Goal: Register for event/course

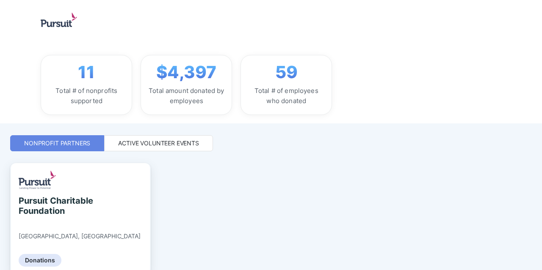
scroll to position [94, 0]
click at [164, 143] on div "Active Volunteer Events" at bounding box center [158, 143] width 81 height 8
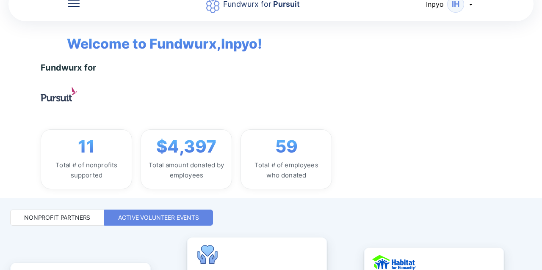
scroll to position [19, 0]
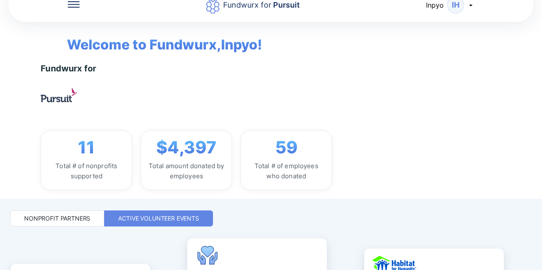
click at [433, 87] on div "Fundwurx for 11 Total # of nonprofits supported $4,397 Total amount donated by …" at bounding box center [295, 126] width 508 height 127
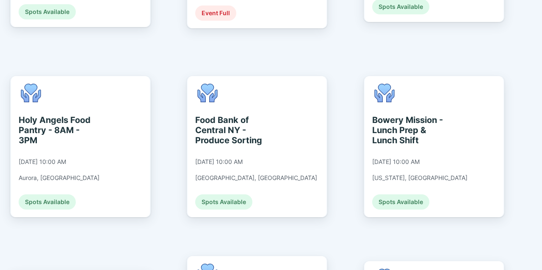
scroll to position [1531, 0]
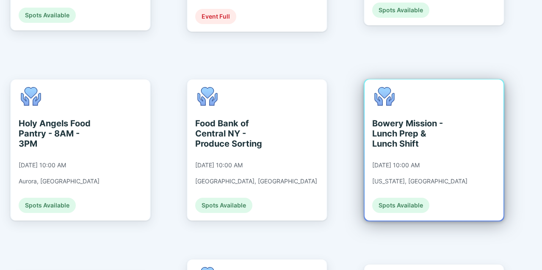
click at [407, 198] on div "Spots Available" at bounding box center [400, 205] width 57 height 15
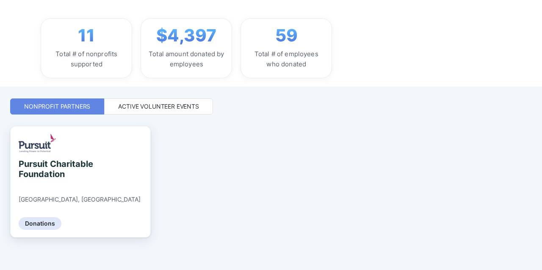
scroll to position [133, 0]
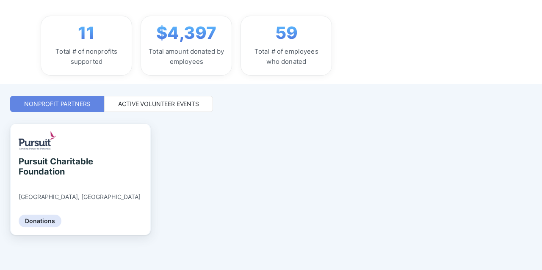
click at [139, 106] on div "Active Volunteer Events" at bounding box center [158, 104] width 81 height 8
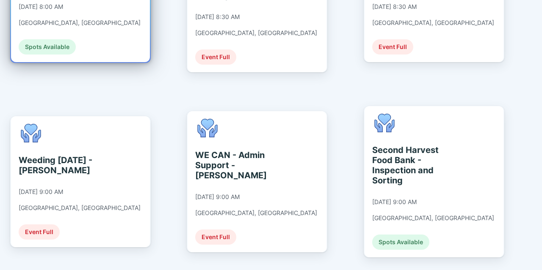
scroll to position [242, 0]
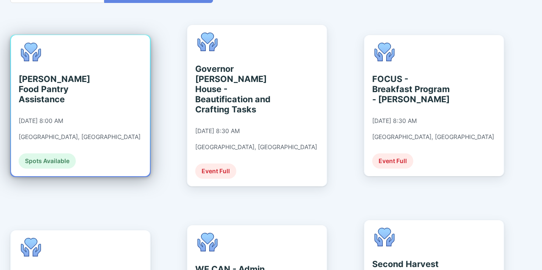
click at [104, 124] on div "[PERSON_NAME] Food Pantry Assistance [DATE] 8:00 AM [GEOGRAPHIC_DATA], [GEOGRAP…" at bounding box center [80, 105] width 139 height 141
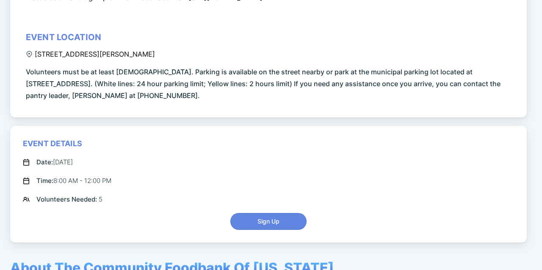
scroll to position [160, 0]
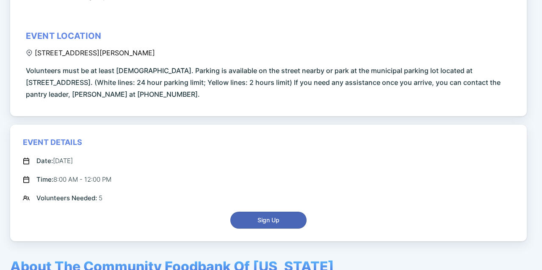
drag, startPoint x: 257, startPoint y: 233, endPoint x: 267, endPoint y: 221, distance: 14.7
click at [267, 221] on div "Event Details Date: [DATE] Time: 8:00 AM - 12:00 PM Volunteers Needed: 5 Sign Up" at bounding box center [268, 183] width 516 height 117
click at [267, 221] on span "Sign Up" at bounding box center [268, 220] width 22 height 8
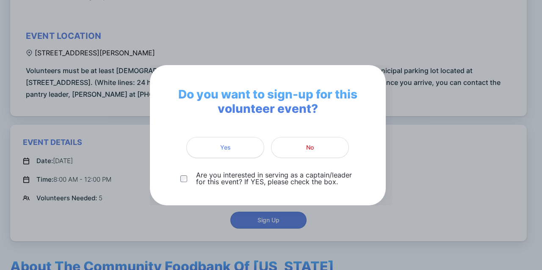
click at [246, 156] on button "Yes" at bounding box center [225, 147] width 78 height 21
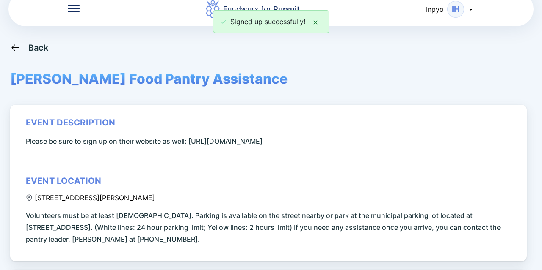
scroll to position [0, 0]
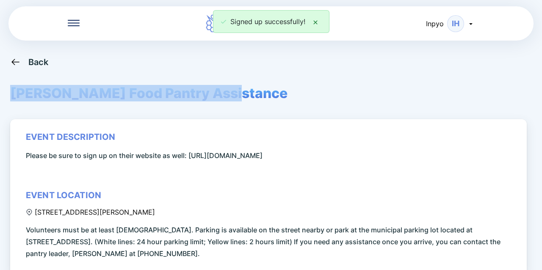
drag, startPoint x: 14, startPoint y: 97, endPoint x: 217, endPoint y: 99, distance: 203.1
click at [217, 99] on span "[PERSON_NAME] Food Pantry Assistance" at bounding box center [148, 93] width 277 height 17
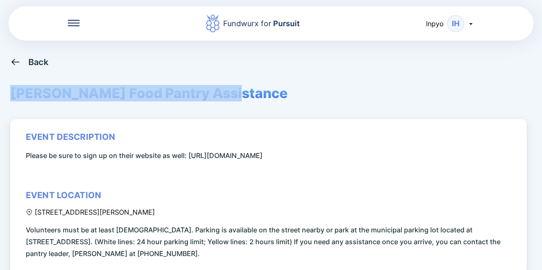
copy span "[PERSON_NAME] Food Pantry Assistance"
copy span "[URL][DOMAIN_NAME]"
drag, startPoint x: 190, startPoint y: 156, endPoint x: 470, endPoint y: 160, distance: 281.0
click at [470, 160] on div "event description Please be sure to sign up on their website as well: [URL][DOM…" at bounding box center [270, 196] width 488 height 128
copy span "[URL][DOMAIN_NAME]"
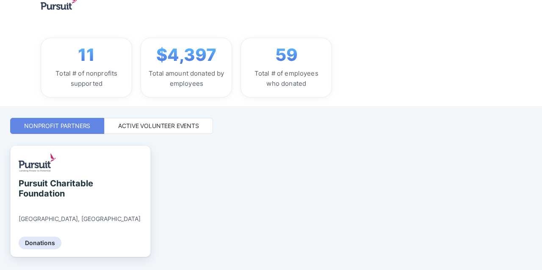
scroll to position [112, 0]
click at [181, 128] on div "Active Volunteer Events" at bounding box center [158, 125] width 81 height 8
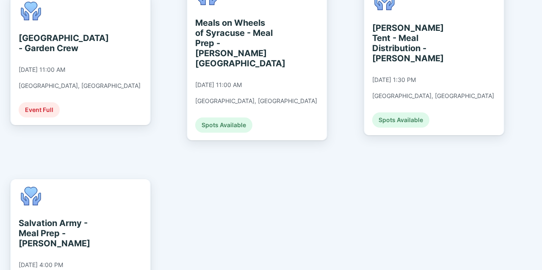
scroll to position [1816, 0]
